Goal: Navigation & Orientation: Go to known website

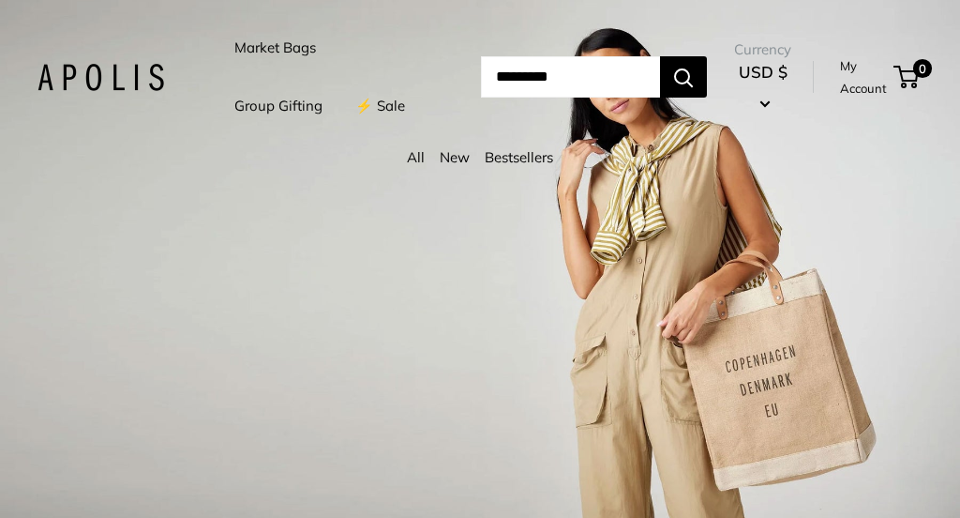
click at [432, 355] on div "1 / 3" at bounding box center [480, 259] width 960 height 518
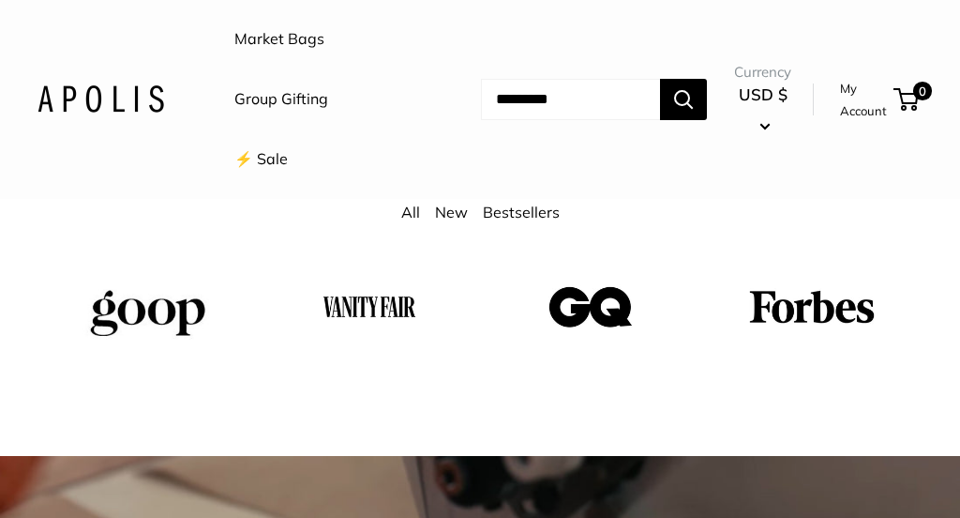
scroll to position [2414, 0]
